Goal: Task Accomplishment & Management: Manage account settings

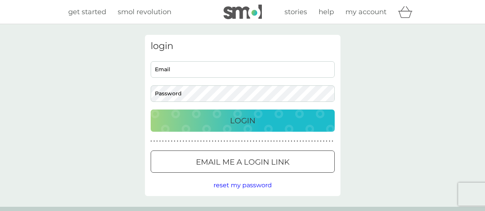
type input "dawnfarrington737@gmail.com"
click at [251, 120] on p "Login" at bounding box center [242, 121] width 25 height 12
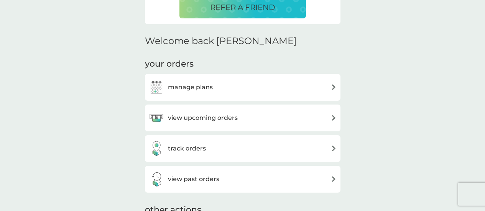
scroll to position [202, 0]
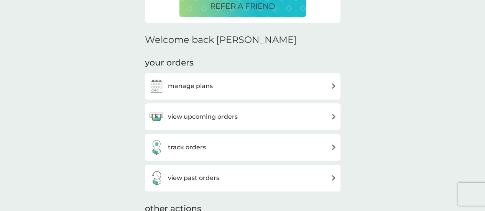
click at [330, 89] on div "manage plans" at bounding box center [243, 86] width 188 height 15
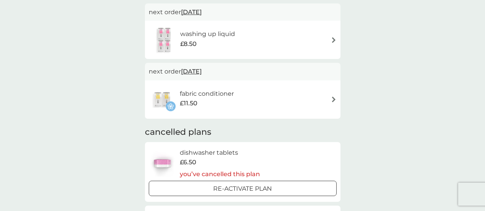
scroll to position [55, 0]
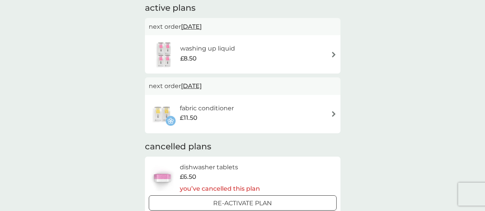
click at [335, 112] on img at bounding box center [334, 114] width 6 height 6
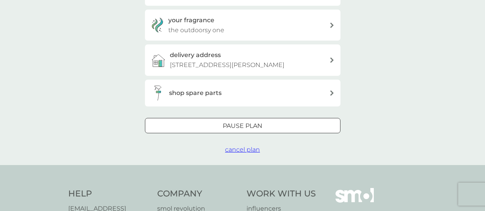
scroll to position [213, 0]
click at [243, 148] on span "cancel plan" at bounding box center [242, 149] width 35 height 7
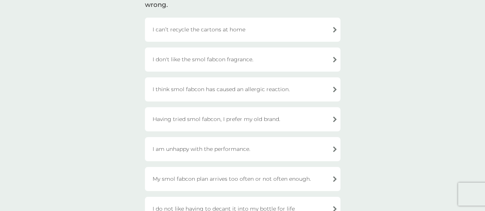
scroll to position [74, 0]
click at [330, 89] on div "I think smol fabcon has caused an allergic reaction." at bounding box center [242, 88] width 195 height 24
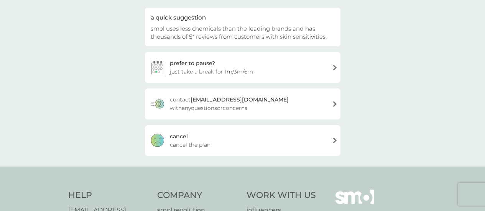
click at [332, 137] on div "[PERSON_NAME] the plan" at bounding box center [242, 140] width 195 height 31
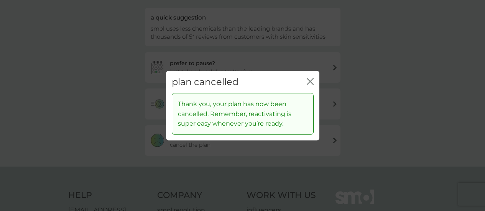
click at [308, 84] on icon "close" at bounding box center [310, 81] width 7 height 7
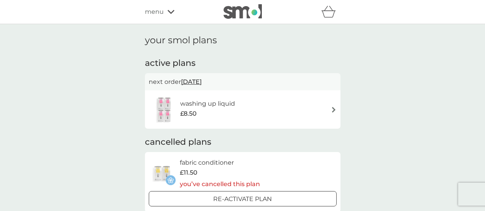
click at [160, 9] on span "menu" at bounding box center [154, 12] width 19 height 10
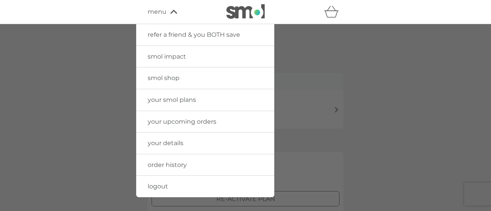
click at [198, 79] on link "smol shop" at bounding box center [205, 77] width 138 height 21
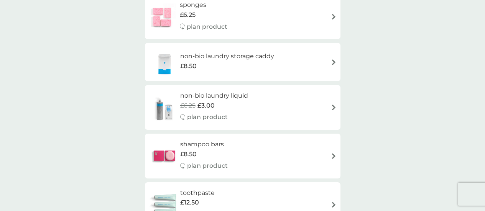
scroll to position [756, 0]
